Goal: Task Accomplishment & Management: Use online tool/utility

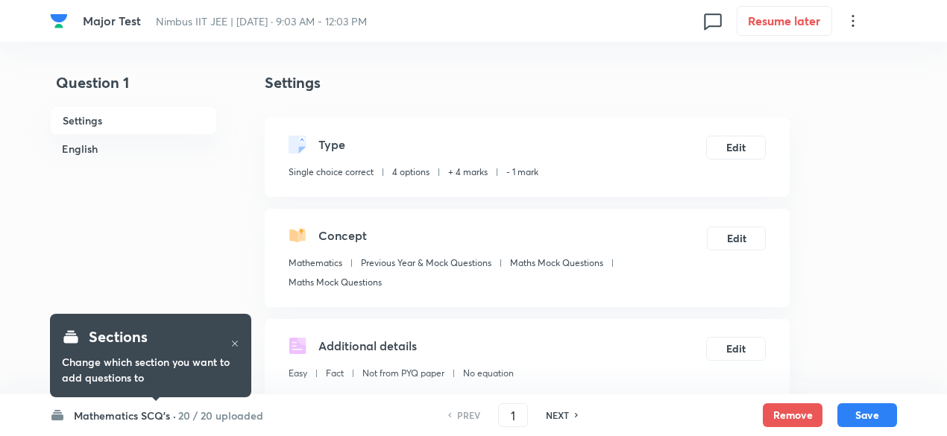
checkbox input "true"
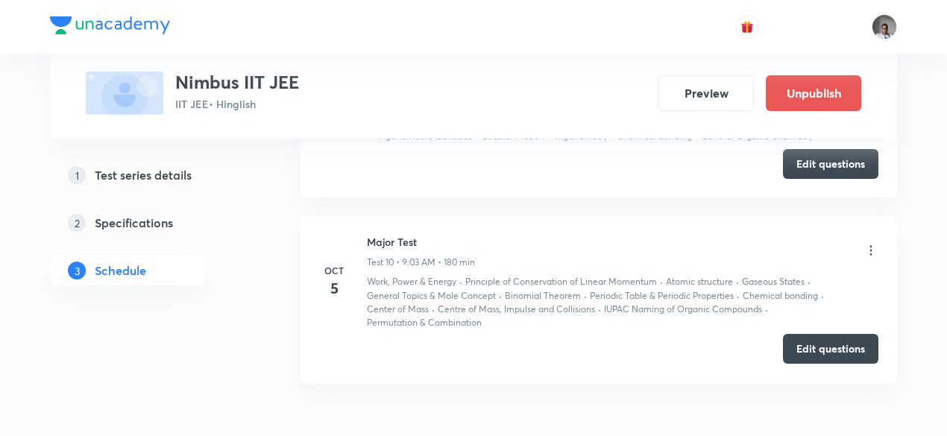
click at [838, 349] on button "Edit questions" at bounding box center [830, 349] width 95 height 30
